Goal: Task Accomplishment & Management: Use online tool/utility

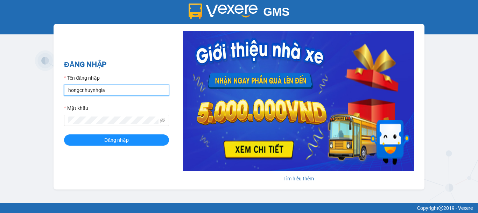
drag, startPoint x: 119, startPoint y: 88, endPoint x: 117, endPoint y: 95, distance: 6.8
click at [119, 88] on input "hongcr.huynhgia" at bounding box center [116, 89] width 105 height 11
type input "quynhcamranh.huynhgia"
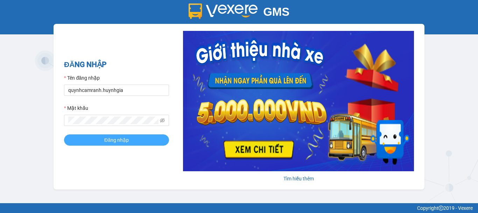
click at [115, 135] on button "Đăng nhập" at bounding box center [116, 139] width 105 height 11
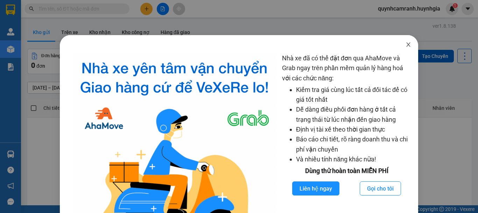
click at [408, 44] on span "Close" at bounding box center [409, 45] width 20 height 20
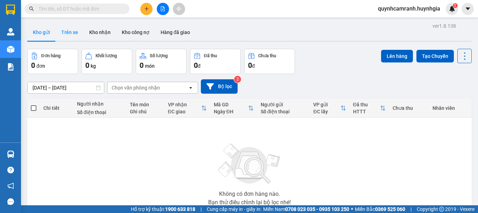
click at [76, 33] on button "Trên xe" at bounding box center [70, 32] width 28 height 17
